Goal: Task Accomplishment & Management: Manage account settings

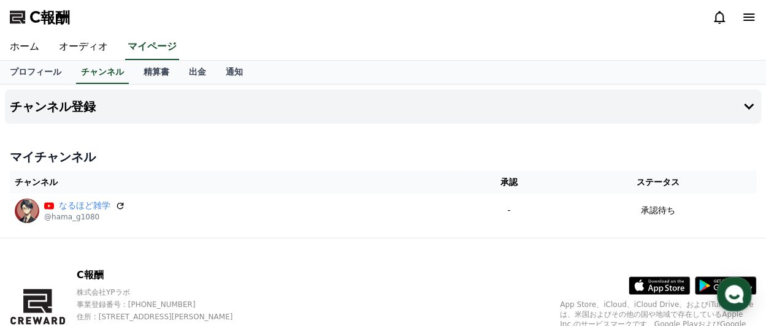
click at [347, 26] on div "C報酬" at bounding box center [383, 17] width 766 height 34
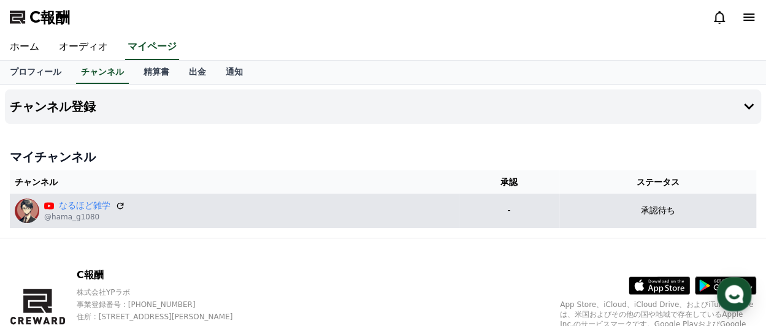
click at [671, 212] on font "承認待ち" at bounding box center [658, 211] width 34 height 10
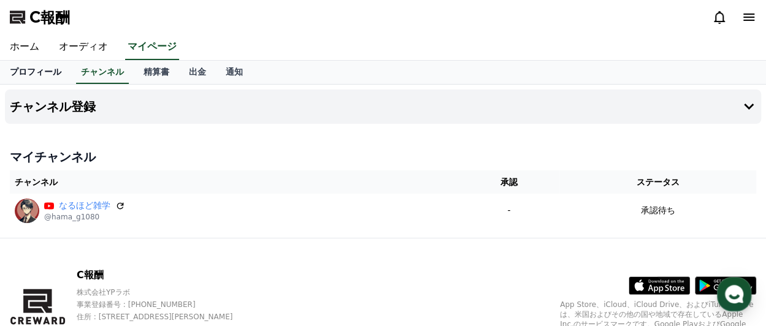
click at [33, 75] on font "プロフィール" at bounding box center [36, 72] width 52 height 10
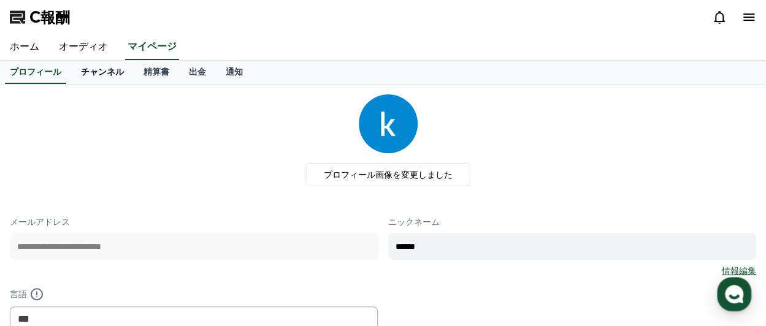
click at [86, 70] on font "チャンネル" at bounding box center [102, 72] width 43 height 10
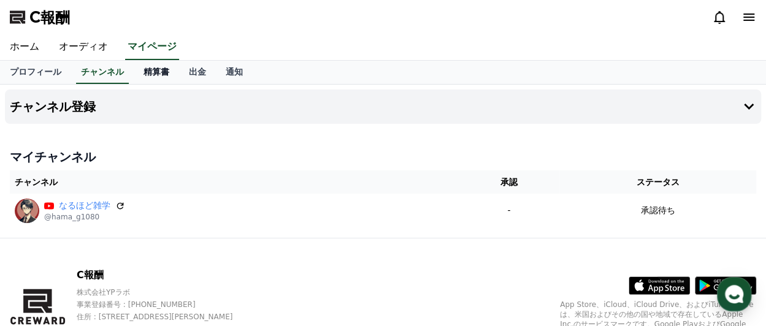
click at [144, 75] on font "精算書" at bounding box center [157, 72] width 26 height 10
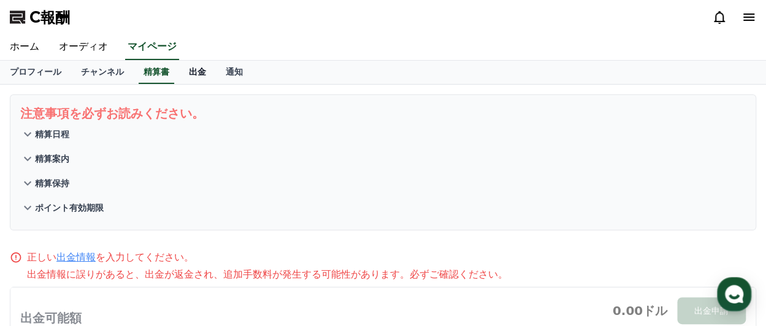
click at [189, 72] on font "出金" at bounding box center [197, 72] width 17 height 10
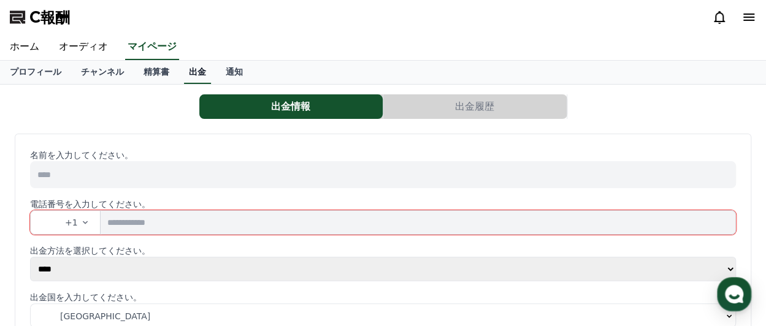
select select
click at [226, 67] on font "通知" at bounding box center [234, 72] width 17 height 10
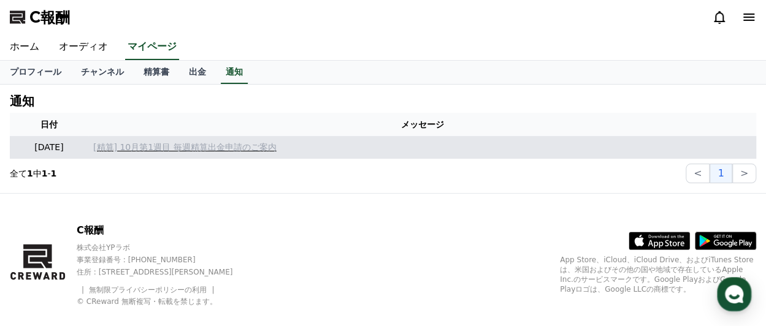
click at [230, 149] on font "[精算] 10月第1週目 毎週精算出金申請のご案内" at bounding box center [184, 147] width 183 height 10
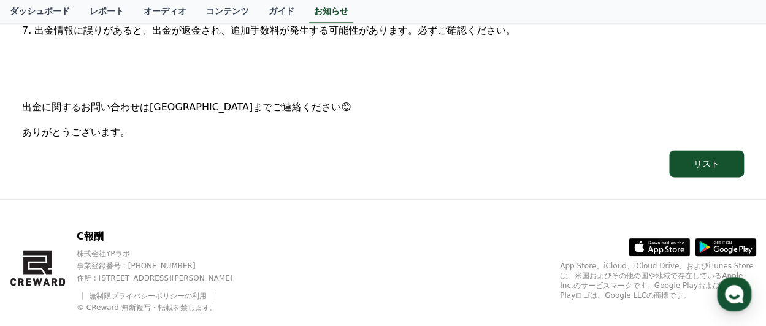
scroll to position [709, 0]
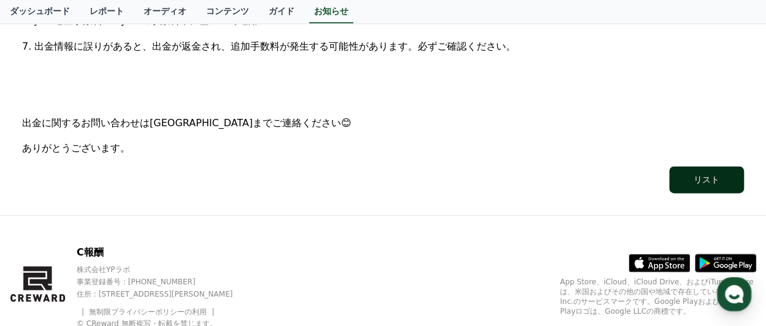
click at [706, 181] on font "リスト" at bounding box center [707, 180] width 26 height 10
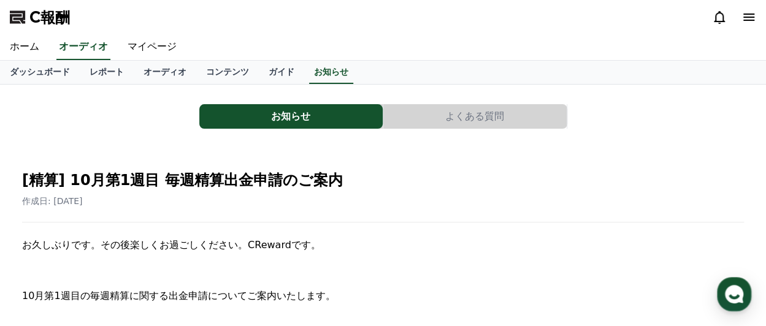
scroll to position [709, 0]
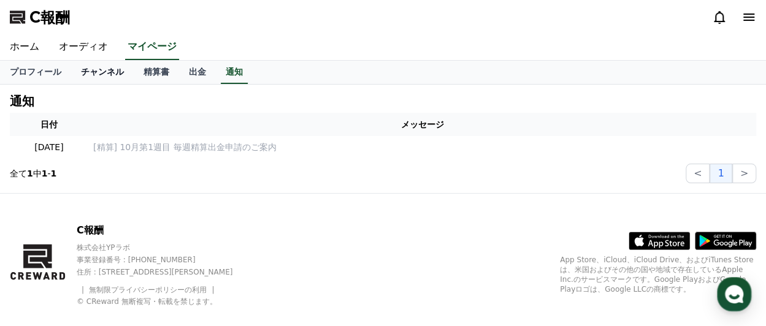
click at [81, 72] on font "チャンネル" at bounding box center [102, 72] width 43 height 10
